Goal: Go to known website: Go to known website

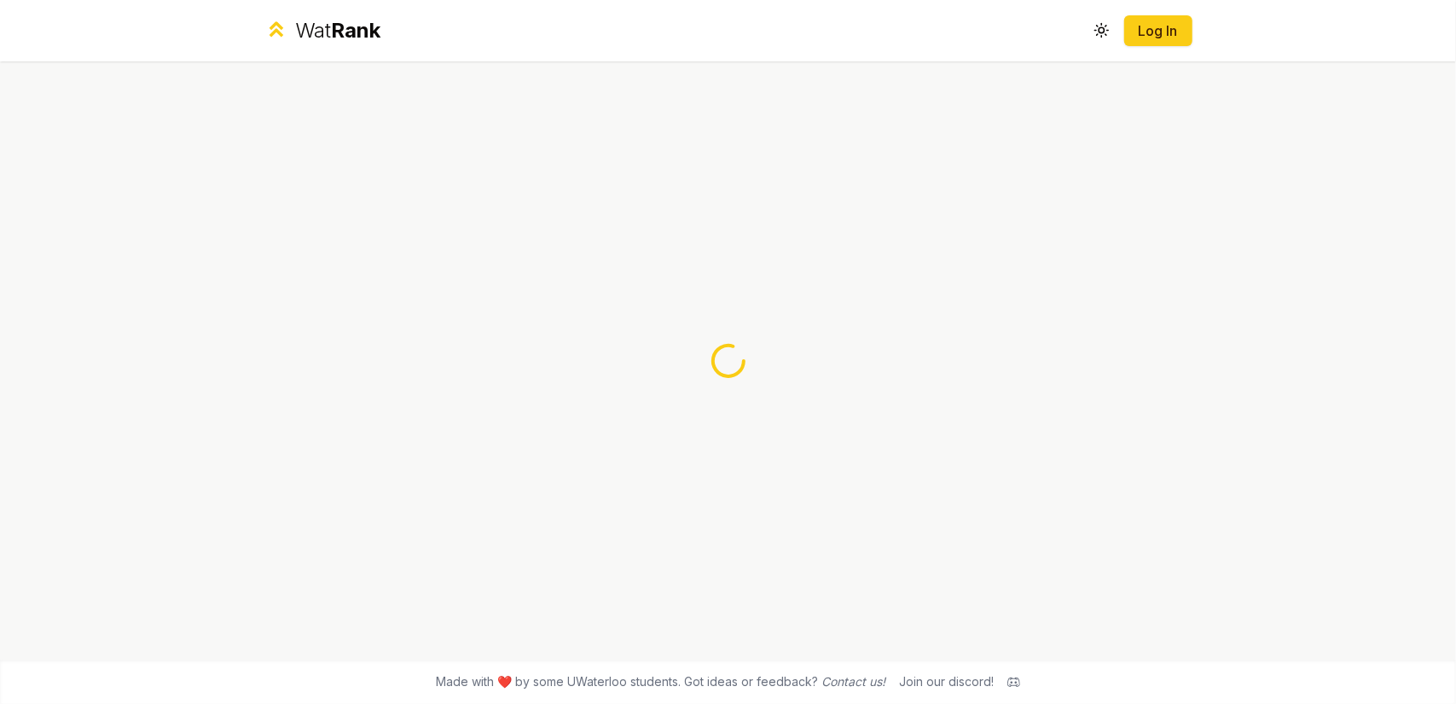
click at [329, 30] on div "Wat Rank" at bounding box center [337, 30] width 85 height 27
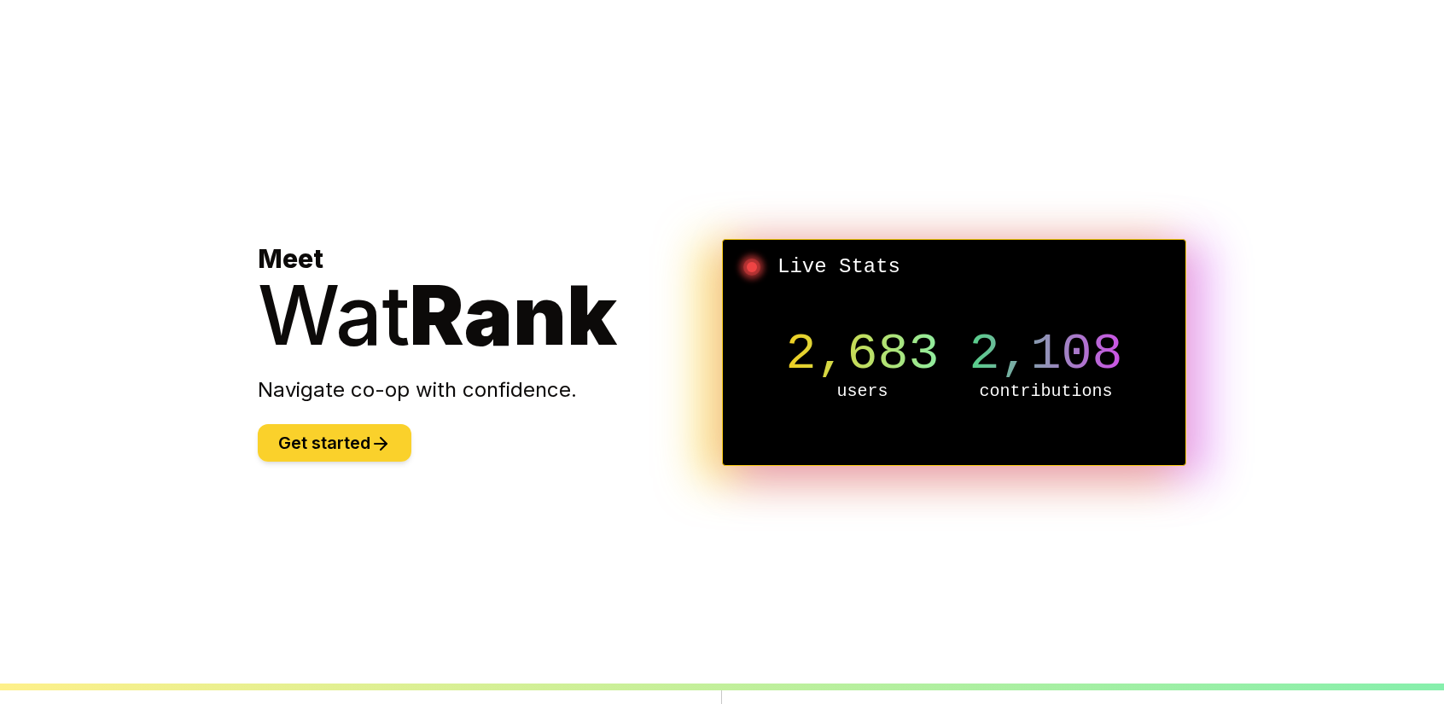
click at [370, 438] on button "Get started" at bounding box center [335, 443] width 154 height 38
